Goal: Task Accomplishment & Management: Complete application form

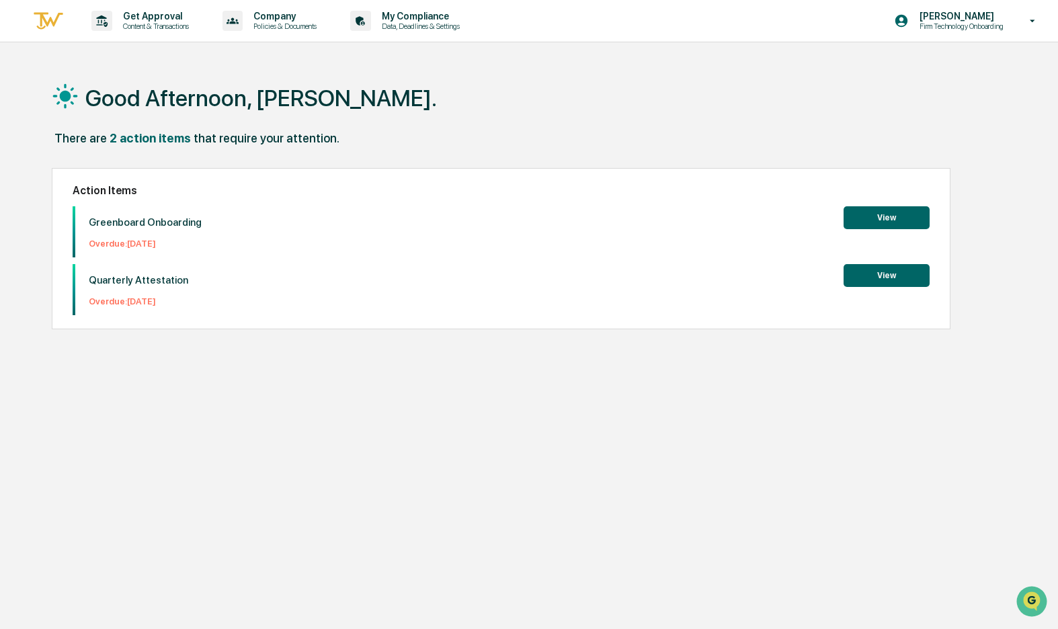
click at [862, 274] on button "View" at bounding box center [887, 275] width 86 height 23
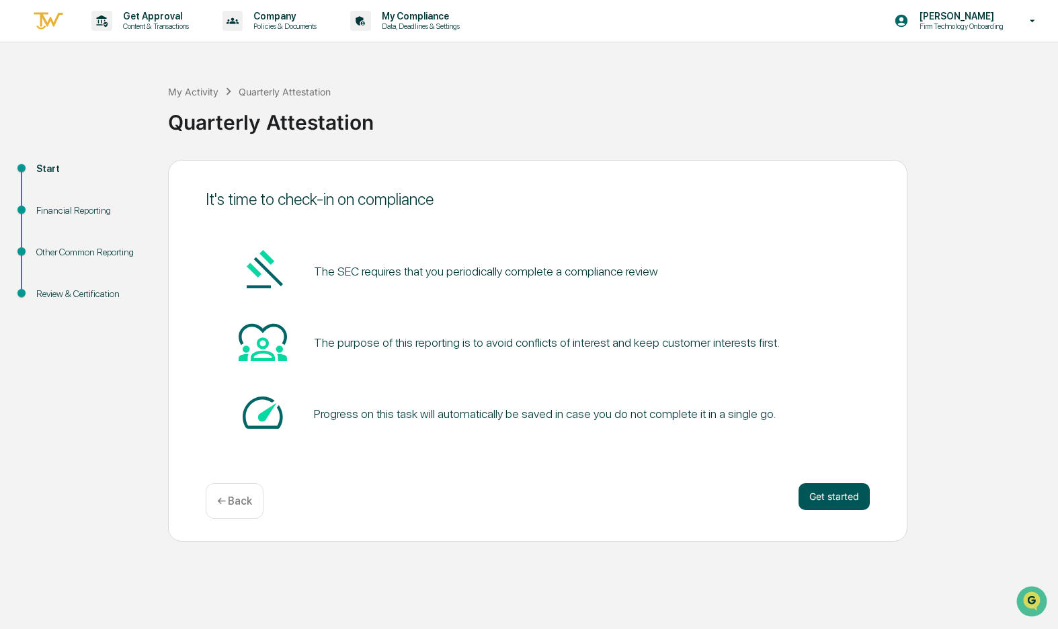
click at [826, 493] on button "Get started" at bounding box center [834, 496] width 71 height 27
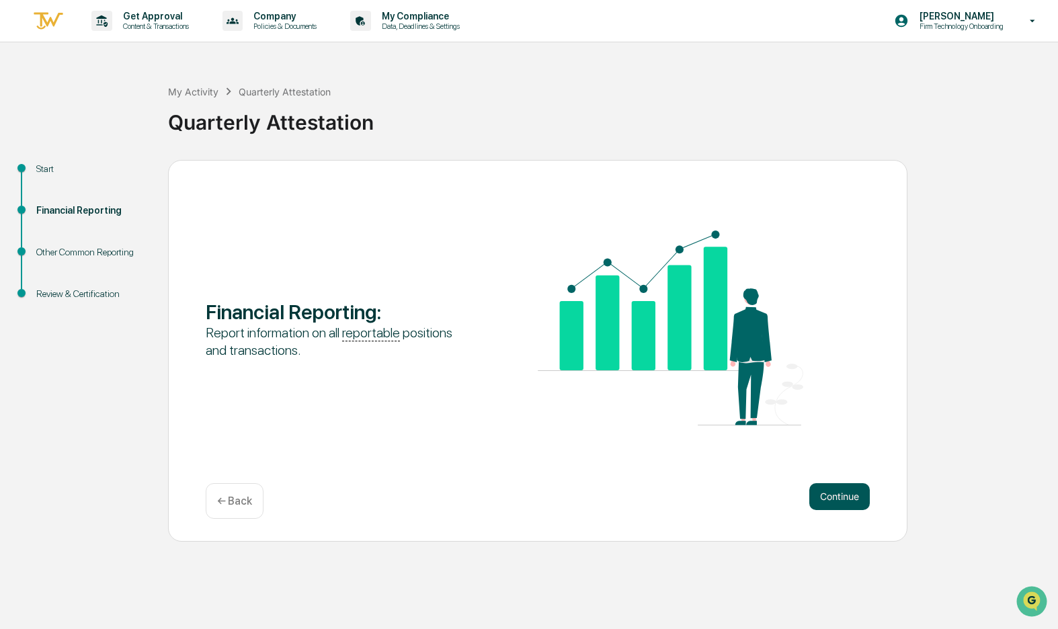
click at [833, 491] on button "Continue" at bounding box center [839, 496] width 61 height 27
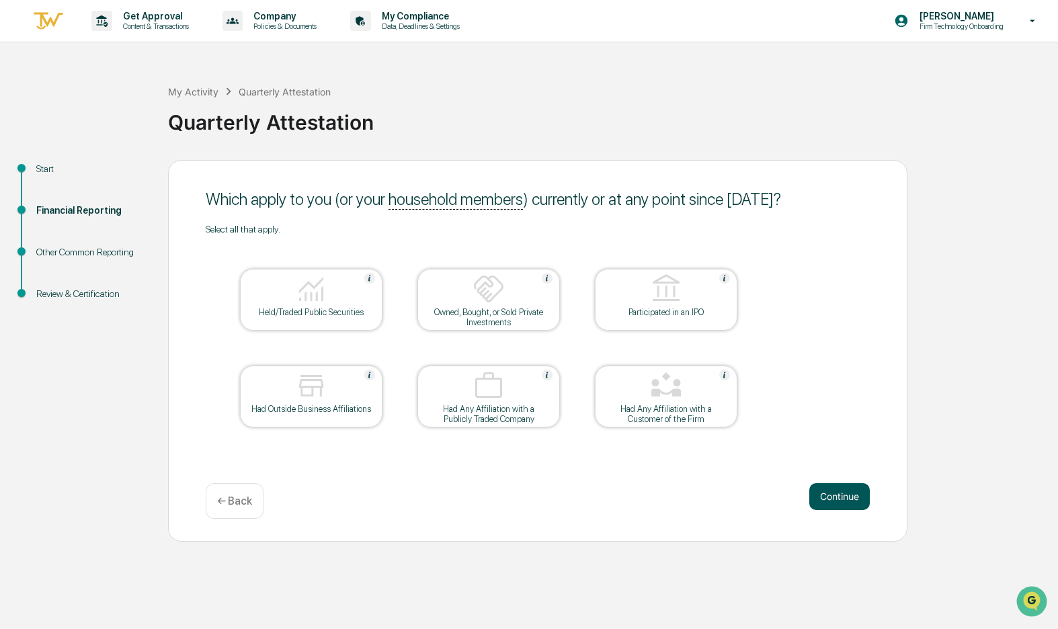
click at [840, 500] on button "Continue" at bounding box center [839, 496] width 61 height 27
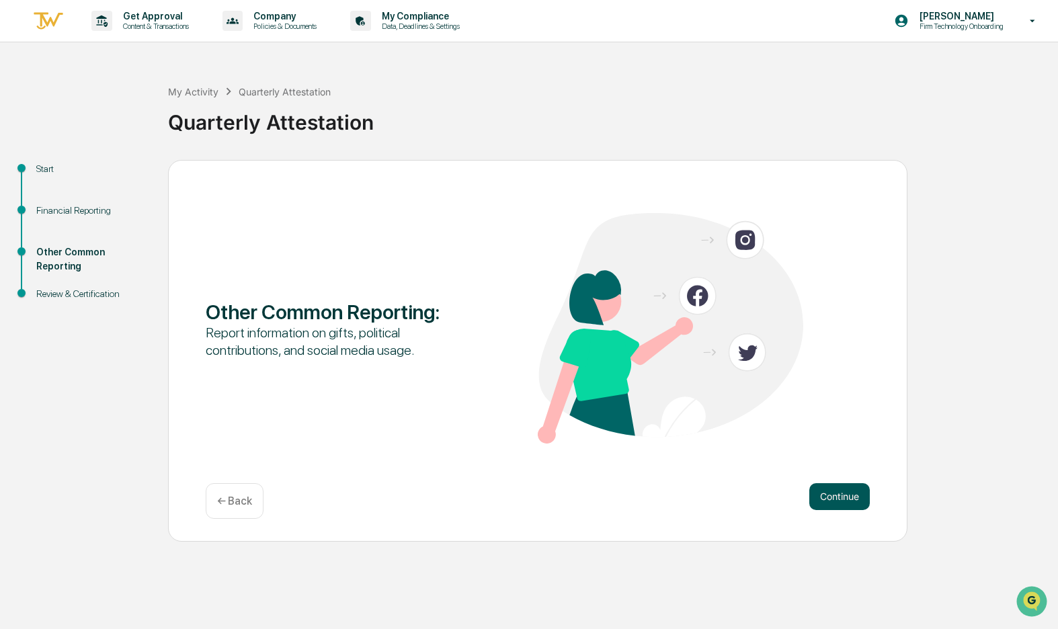
click at [838, 503] on button "Continue" at bounding box center [839, 496] width 61 height 27
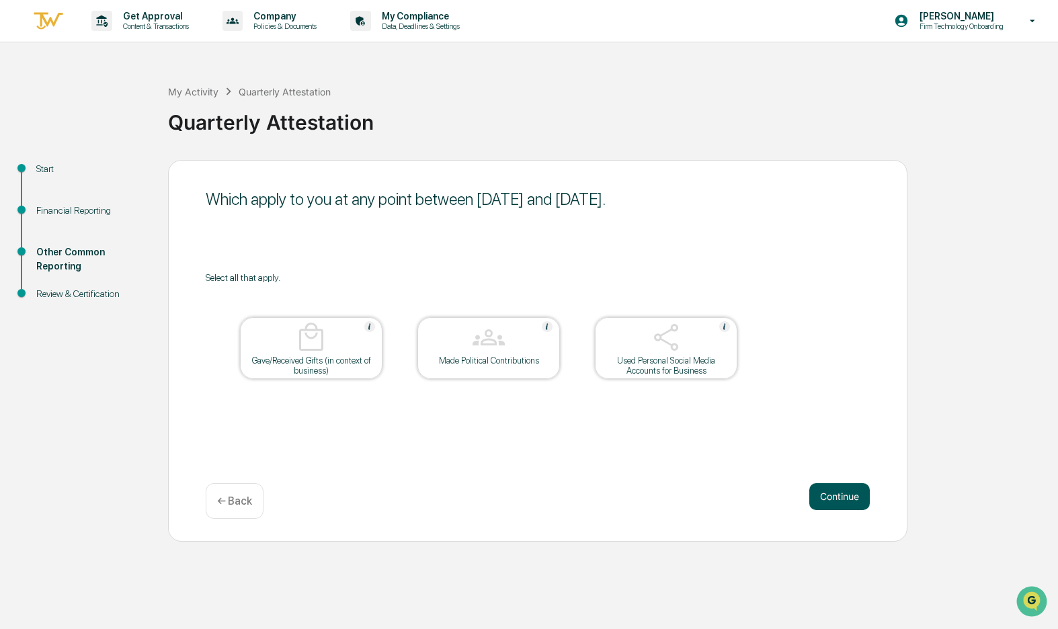
click at [835, 500] on button "Continue" at bounding box center [839, 496] width 61 height 27
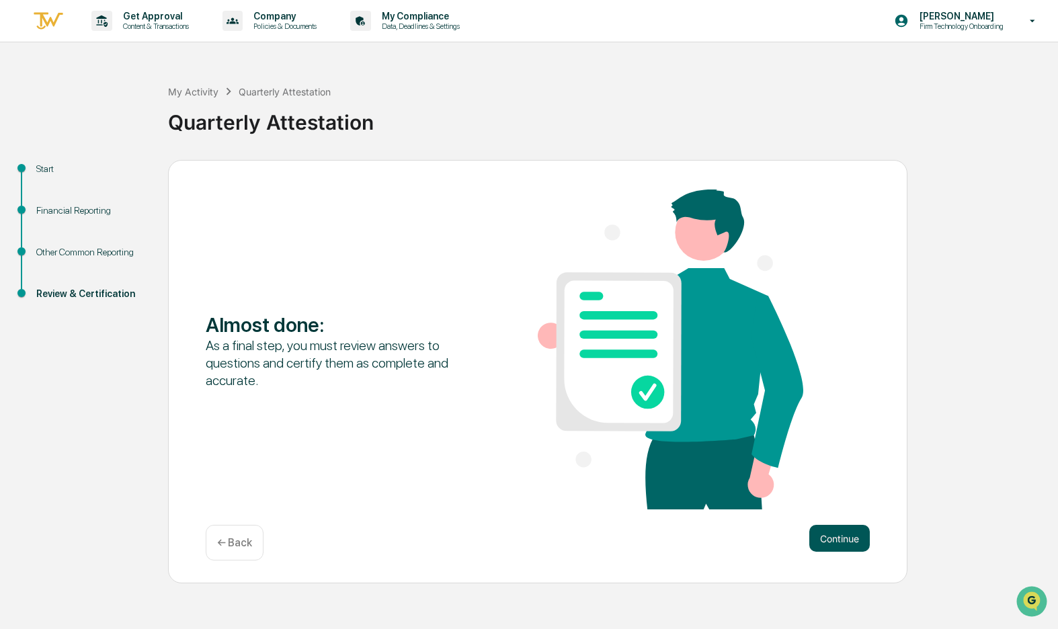
click at [838, 533] on button "Continue" at bounding box center [839, 538] width 61 height 27
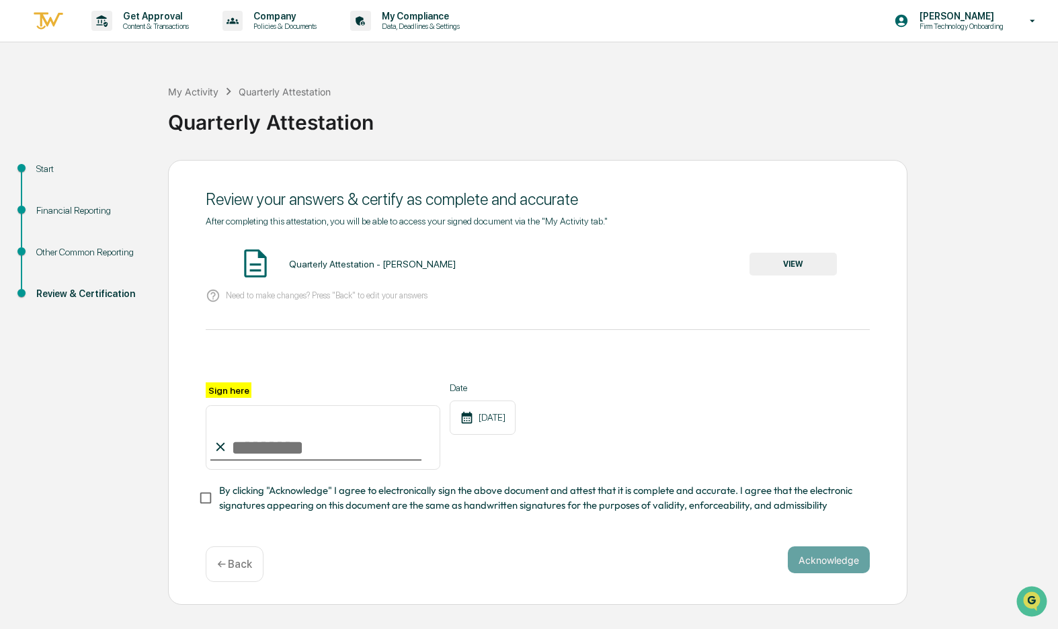
click at [296, 448] on input "Sign here" at bounding box center [323, 437] width 235 height 65
type input "**********"
click at [831, 557] on button "Acknowledge" at bounding box center [829, 560] width 82 height 27
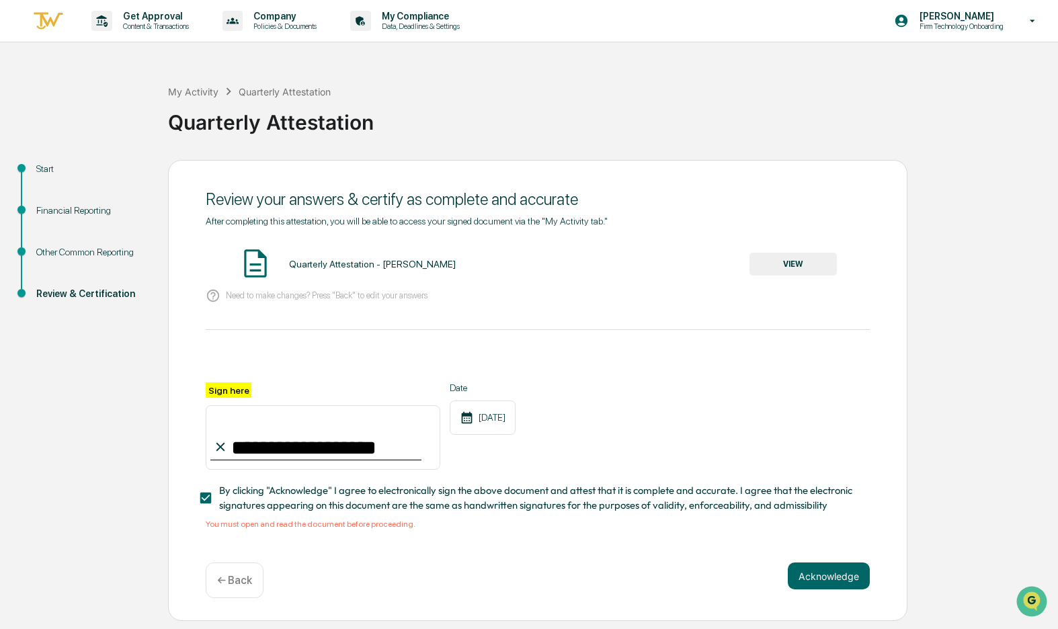
click at [789, 265] on button "VIEW" at bounding box center [793, 264] width 87 height 23
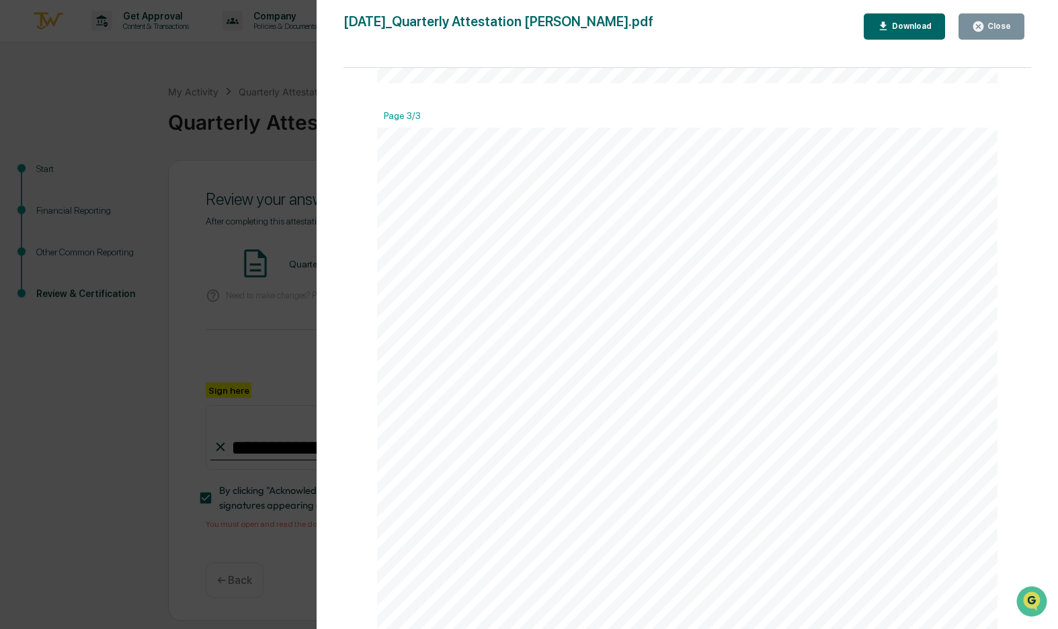
scroll to position [2191, 0]
click at [974, 29] on icon "button" at bounding box center [978, 26] width 13 height 13
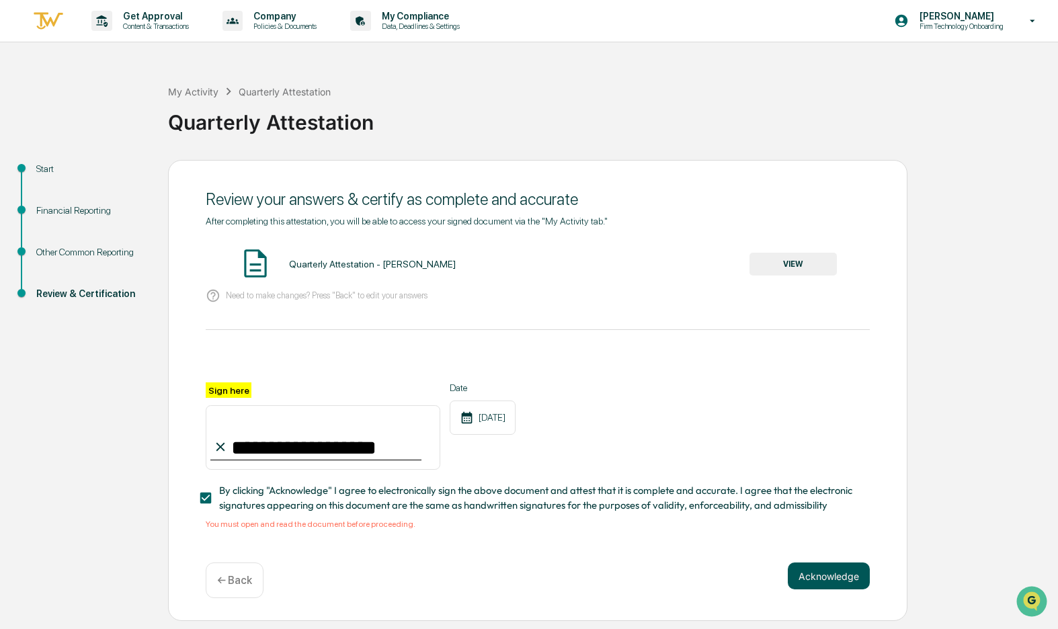
click at [823, 573] on button "Acknowledge" at bounding box center [829, 576] width 82 height 27
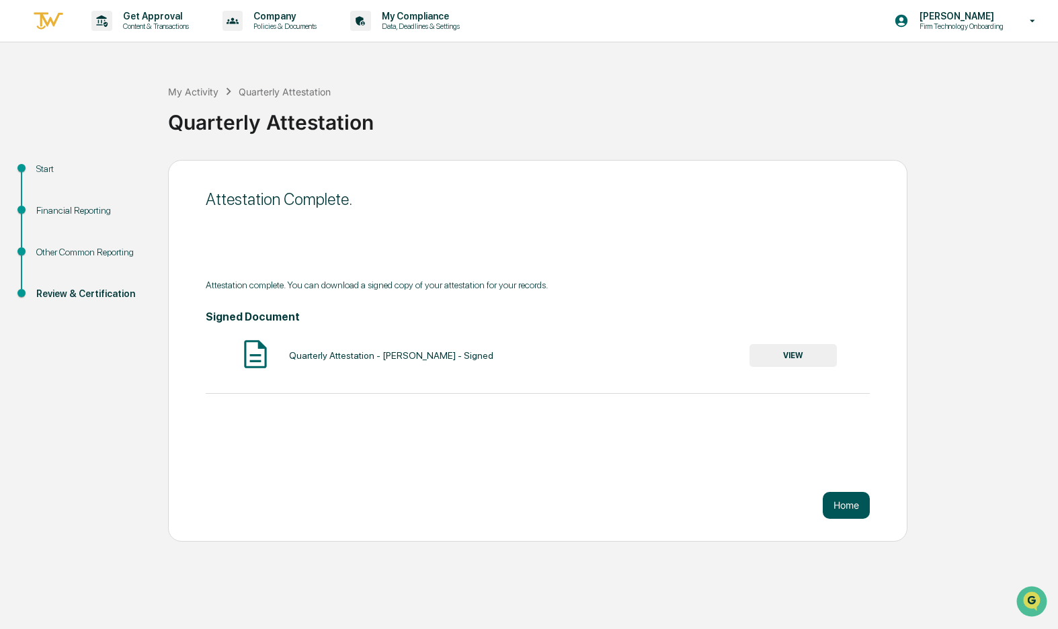
click at [850, 500] on button "Home" at bounding box center [846, 505] width 47 height 27
